Goal: Transaction & Acquisition: Purchase product/service

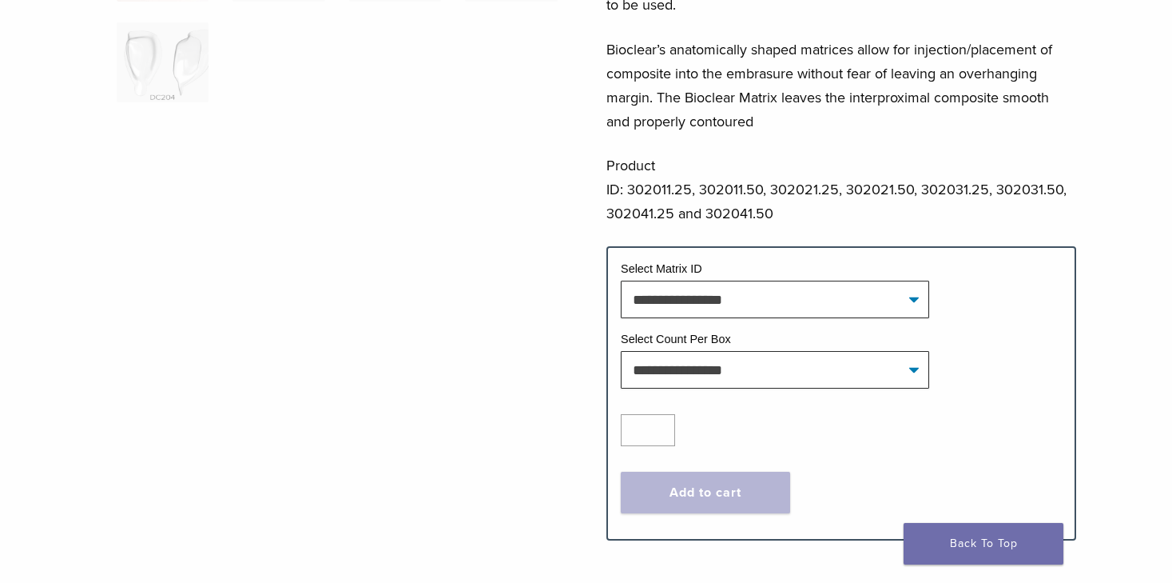
scroll to position [541, 0]
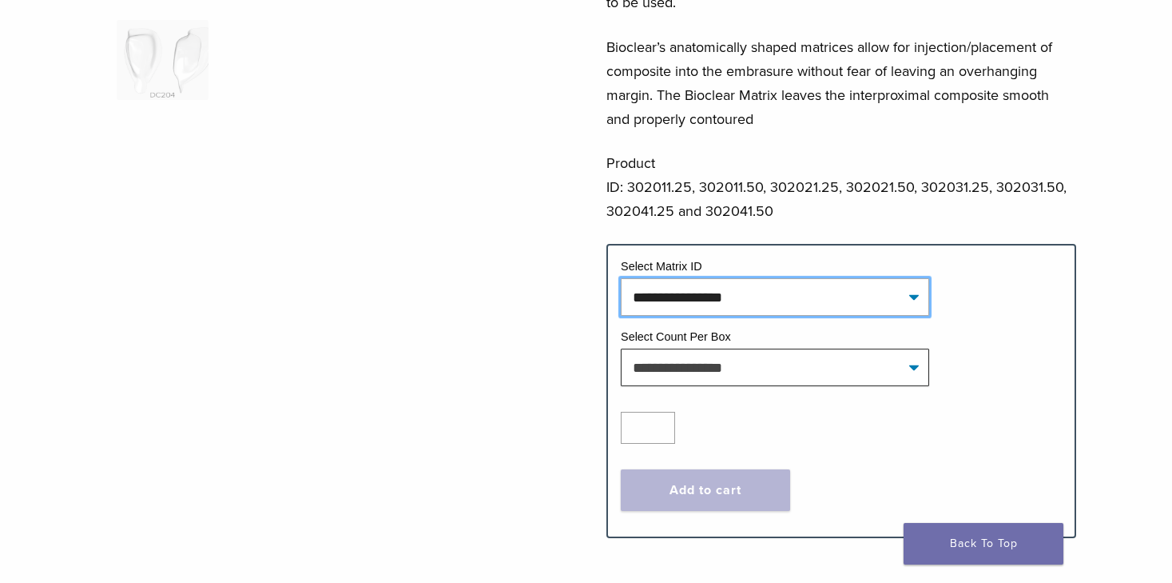
click at [787, 278] on select "**********" at bounding box center [775, 296] width 309 height 37
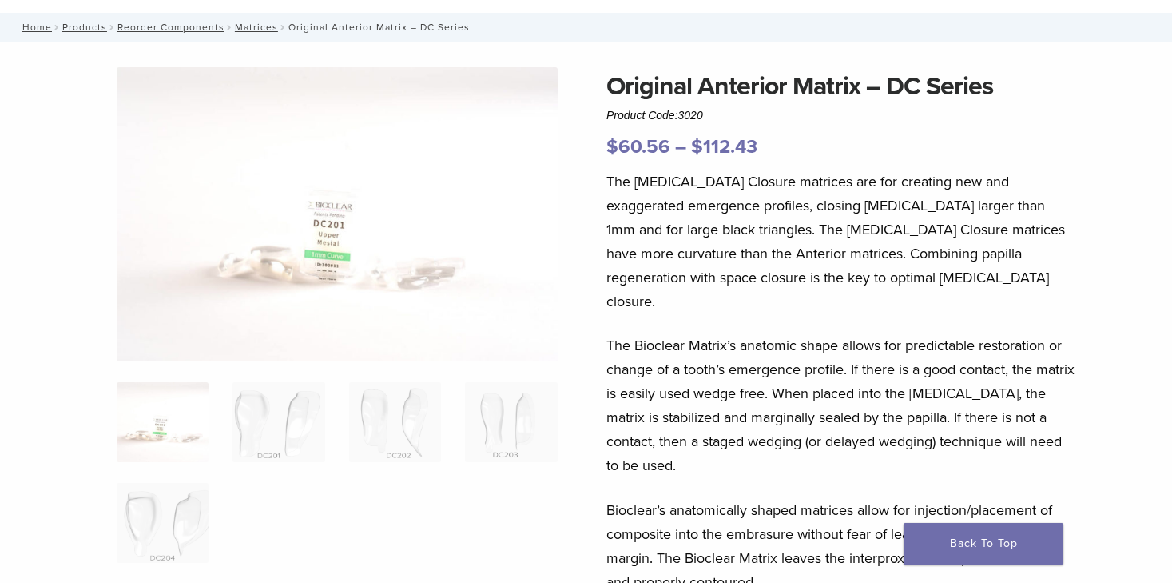
scroll to position [0, 0]
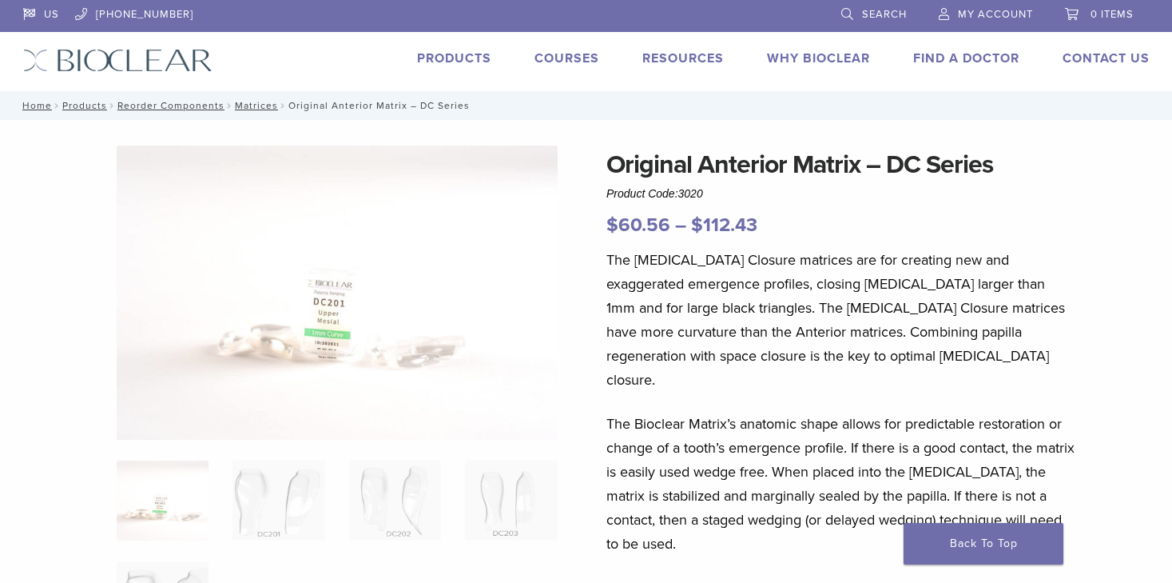
click at [480, 58] on link "Products" at bounding box center [454, 58] width 74 height 16
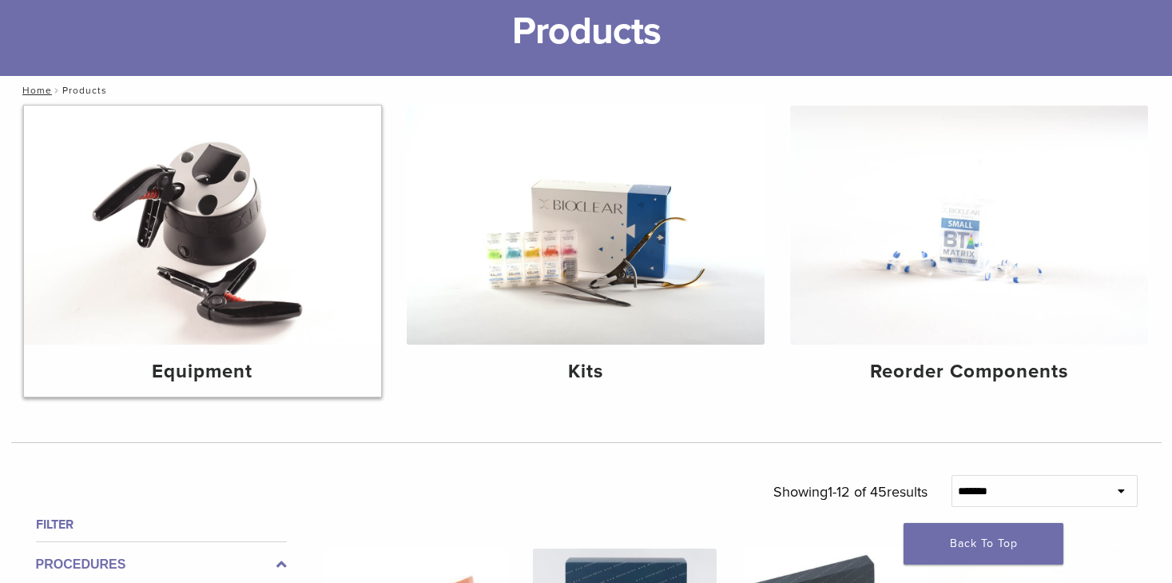
scroll to position [114, 0]
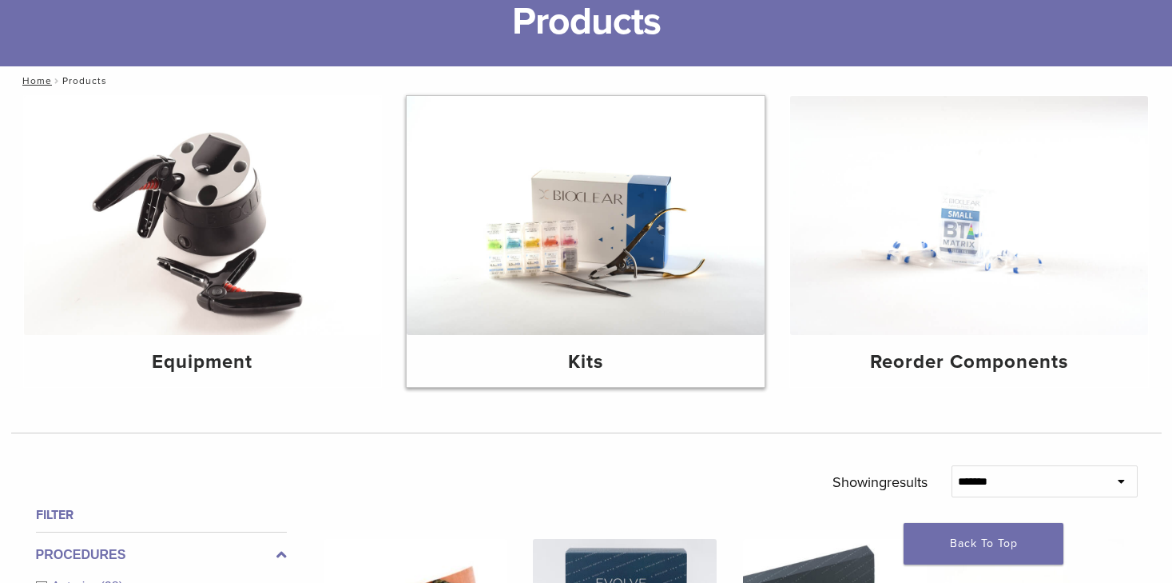
click at [619, 240] on img at bounding box center [586, 215] width 358 height 239
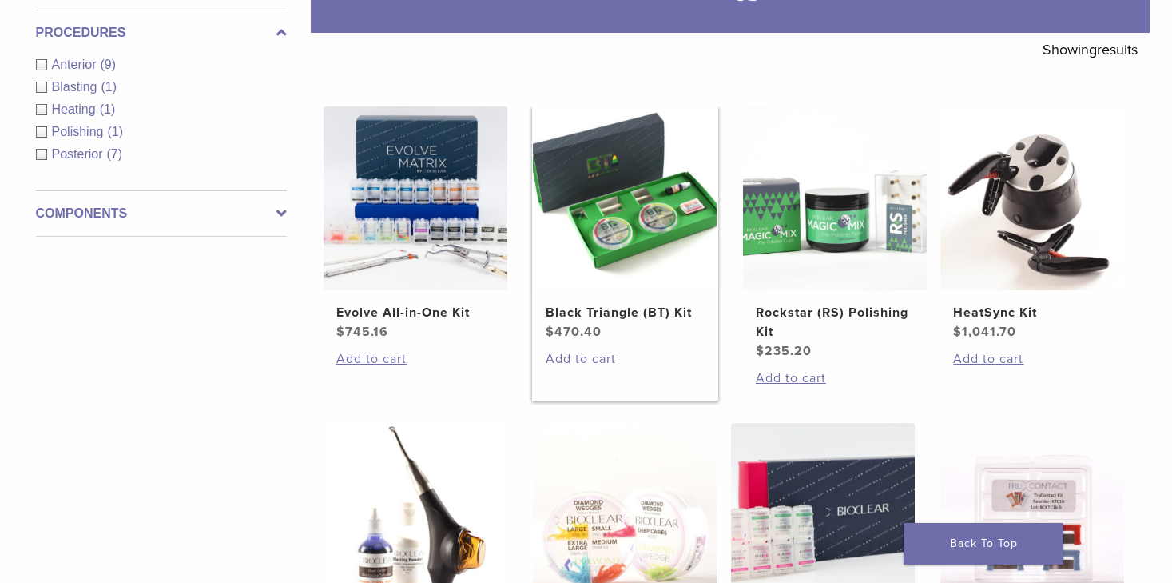
scroll to position [261, 0]
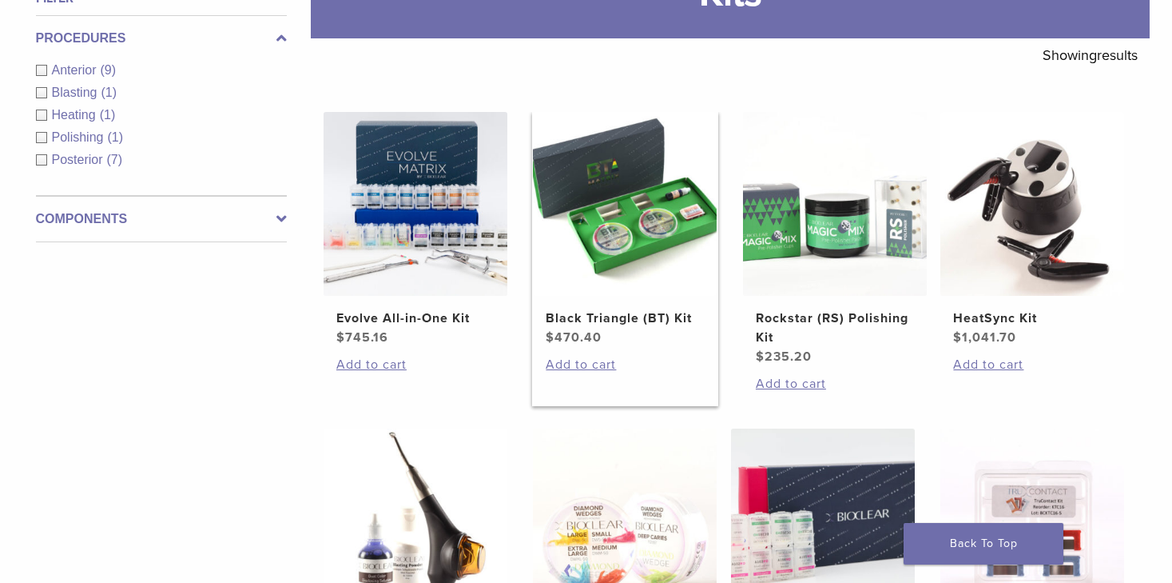
click at [627, 221] on img at bounding box center [625, 204] width 184 height 184
